Goal: Information Seeking & Learning: Learn about a topic

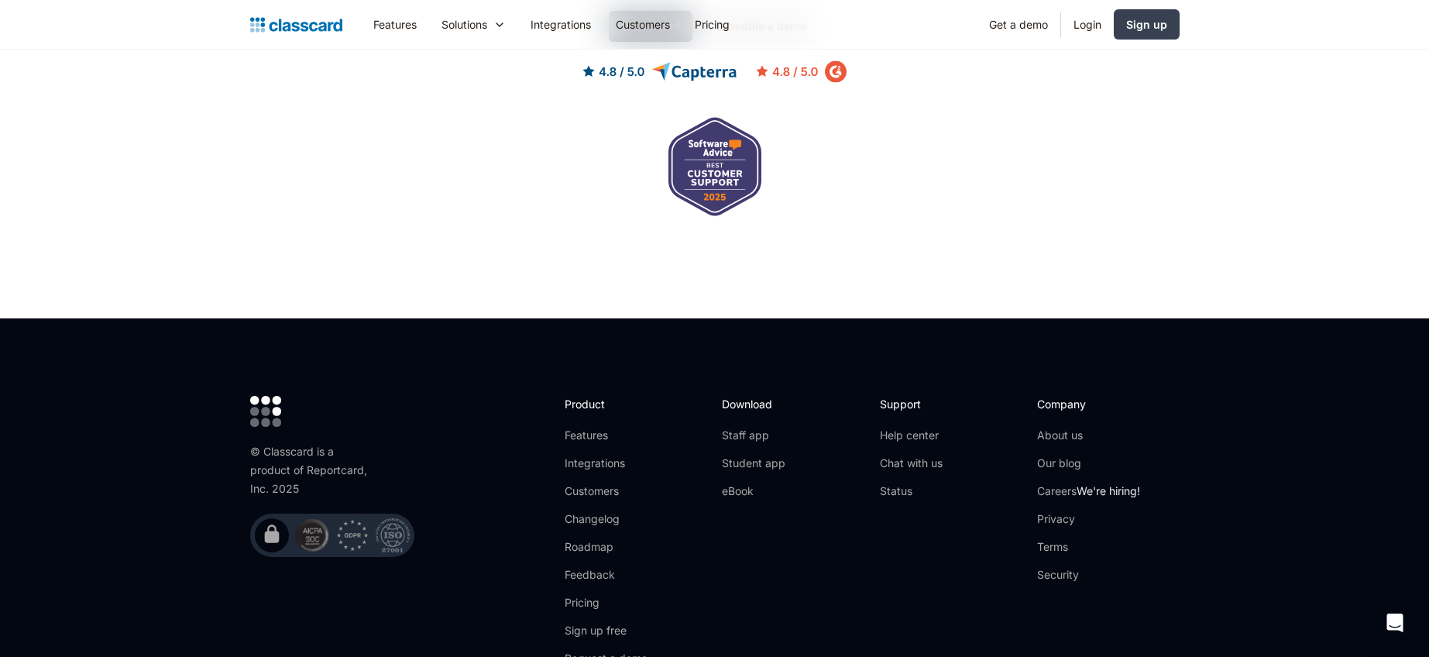
scroll to position [5147, 0]
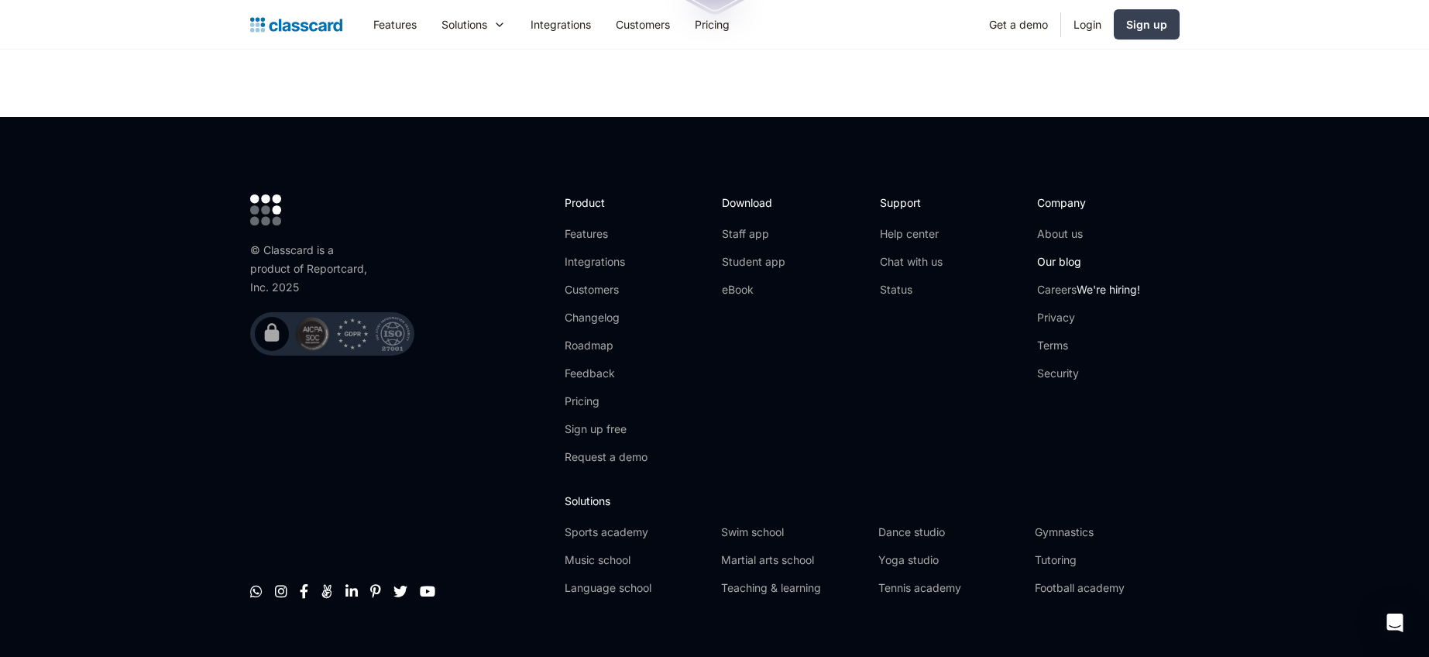
click at [1052, 254] on link "Our blog" at bounding box center [1088, 261] width 103 height 15
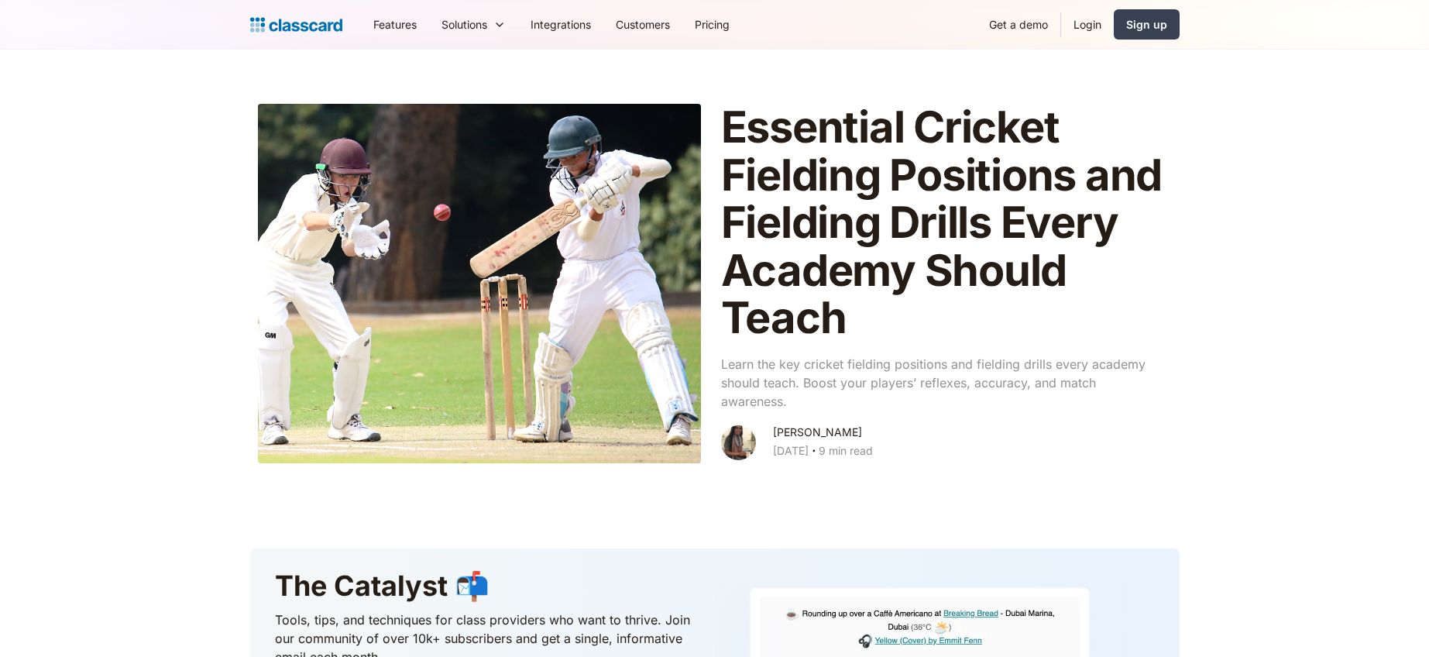
click at [1052, 233] on h1 "Essential Cricket Fielding Positions and Fielding Drills Every Academy Should T…" at bounding box center [942, 223] width 443 height 239
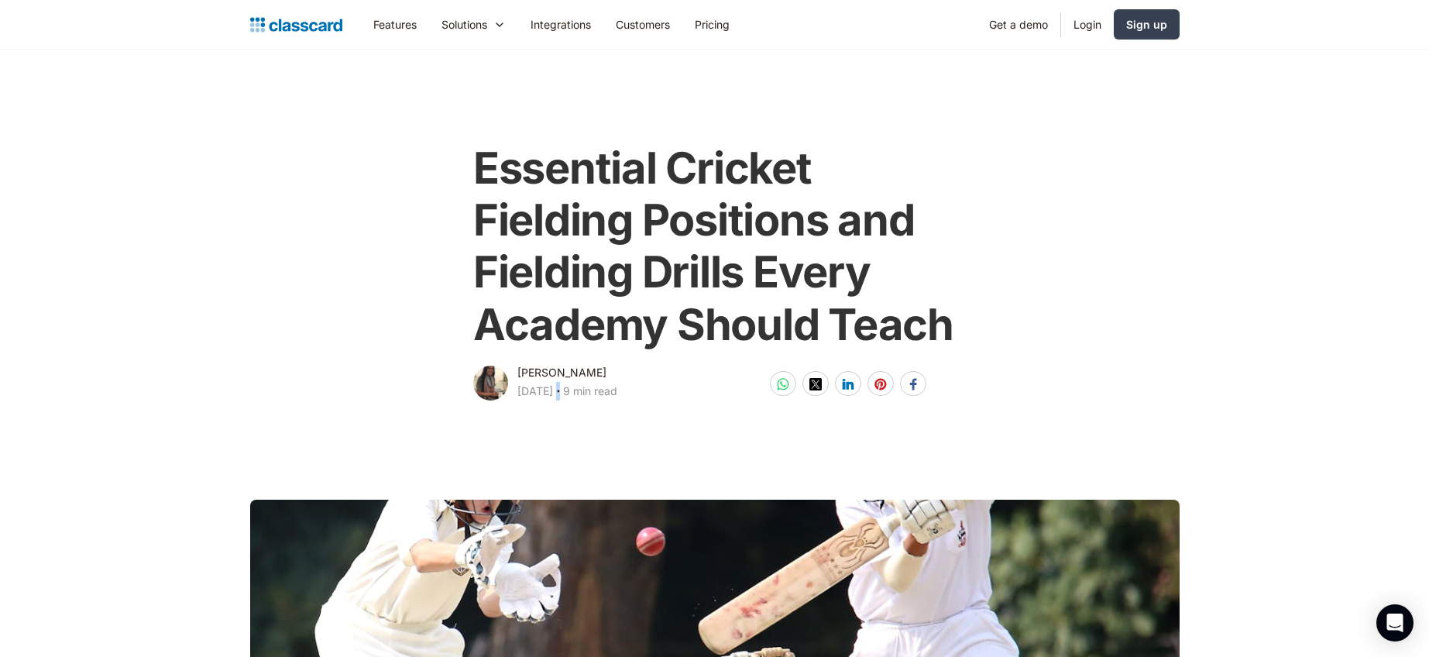
click at [563, 389] on div "‧" at bounding box center [558, 393] width 10 height 22
copy div "‧"
